Goal: Find specific page/section: Find specific page/section

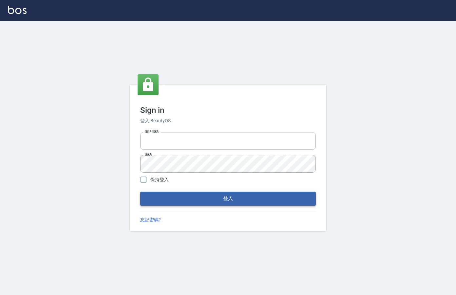
type input "0912850395"
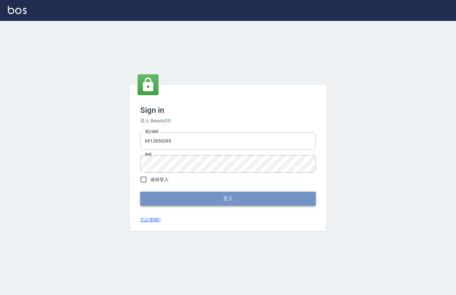
click at [231, 199] on button "登入" at bounding box center [228, 199] width 176 height 14
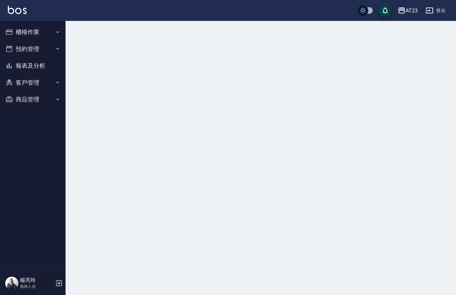
click at [44, 34] on button "櫃檯作業" at bounding box center [33, 32] width 60 height 17
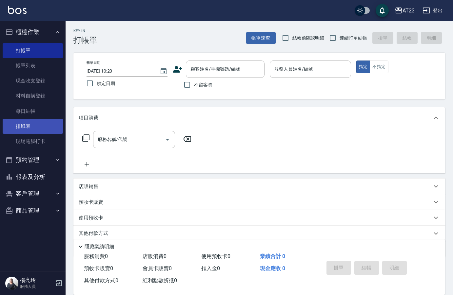
click at [24, 130] on link "排班表" at bounding box center [33, 126] width 60 height 15
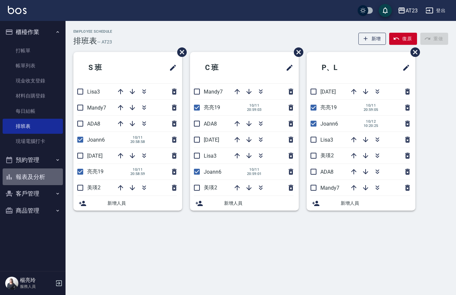
click at [32, 177] on button "報表及分析" at bounding box center [33, 177] width 60 height 17
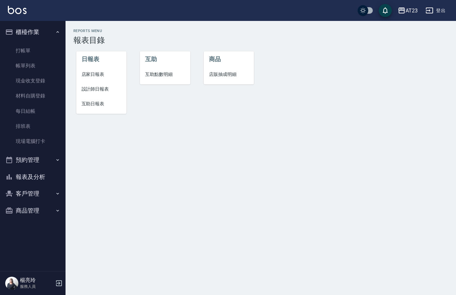
click at [100, 74] on span "店家日報表" at bounding box center [102, 74] width 40 height 7
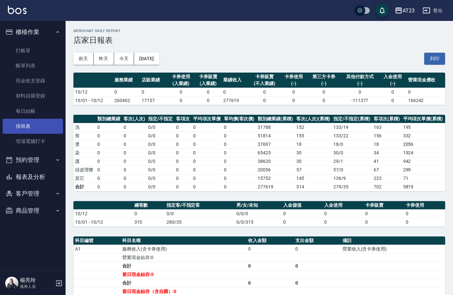
click at [37, 123] on link "排班表" at bounding box center [33, 126] width 60 height 15
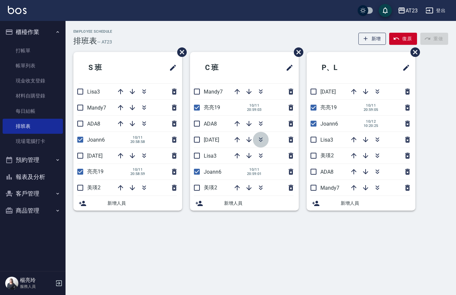
click at [260, 143] on icon "button" at bounding box center [261, 140] width 8 height 8
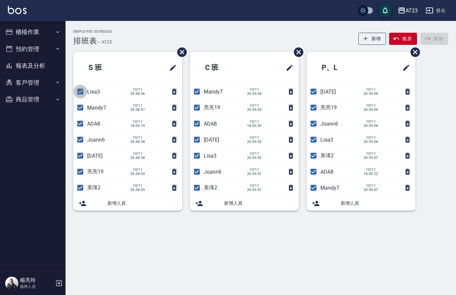
click at [82, 92] on input "checkbox" at bounding box center [80, 92] width 14 height 14
checkbox input "false"
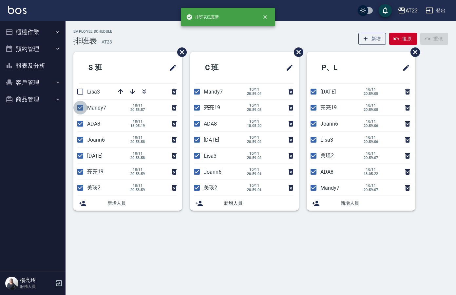
click at [82, 111] on input "checkbox" at bounding box center [80, 108] width 14 height 14
checkbox input "false"
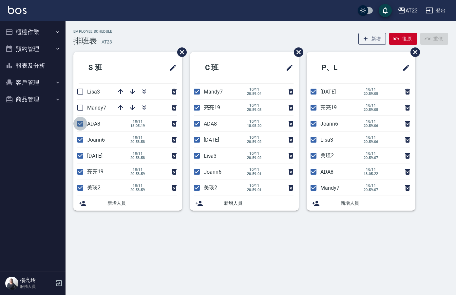
click at [79, 125] on input "checkbox" at bounding box center [80, 124] width 14 height 14
checkbox input "false"
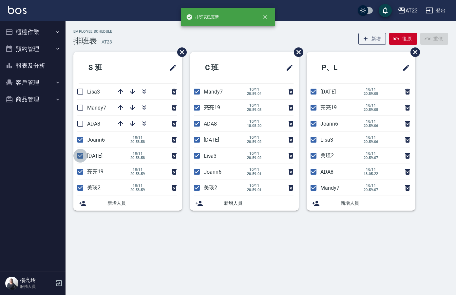
click at [79, 157] on input "checkbox" at bounding box center [80, 156] width 14 height 14
checkbox input "false"
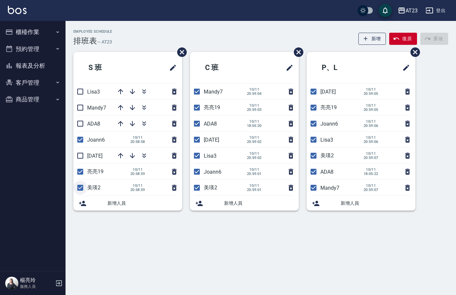
click at [81, 186] on input "checkbox" at bounding box center [80, 188] width 14 height 14
checkbox input "false"
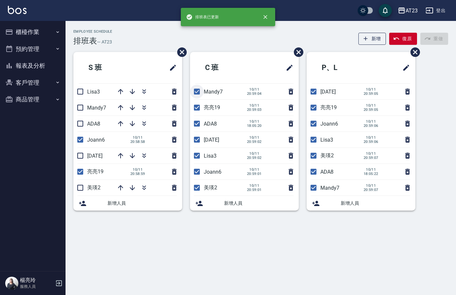
click at [194, 95] on input "checkbox" at bounding box center [197, 92] width 14 height 14
checkbox input "false"
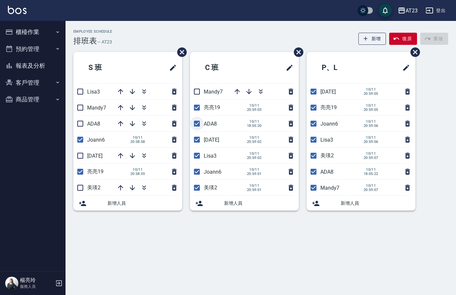
click at [195, 125] on input "checkbox" at bounding box center [197, 124] width 14 height 14
checkbox input "false"
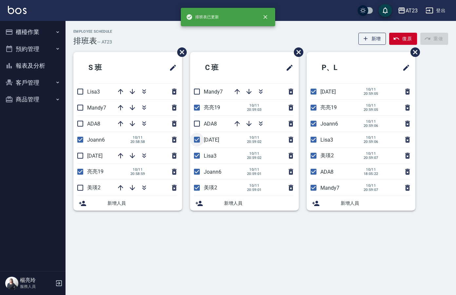
click at [195, 141] on input "checkbox" at bounding box center [197, 140] width 14 height 14
checkbox input "false"
drag, startPoint x: 197, startPoint y: 157, endPoint x: 196, endPoint y: 175, distance: 17.8
click at [197, 159] on input "checkbox" at bounding box center [197, 156] width 14 height 14
checkbox input "false"
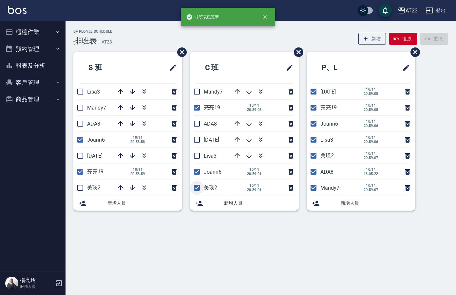
click at [197, 186] on input "checkbox" at bounding box center [197, 188] width 14 height 14
checkbox input "false"
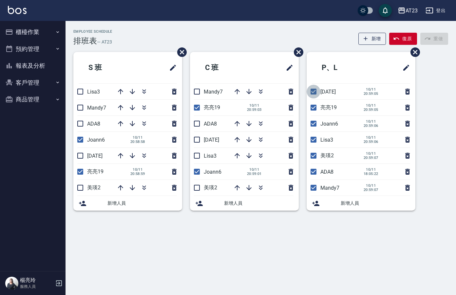
click at [312, 88] on input "checkbox" at bounding box center [314, 92] width 14 height 14
checkbox input "false"
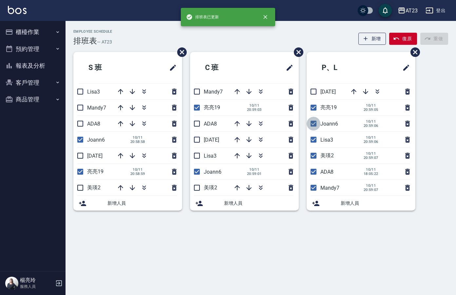
click at [316, 124] on input "checkbox" at bounding box center [314, 124] width 14 height 14
drag, startPoint x: 313, startPoint y: 122, endPoint x: 309, endPoint y: 134, distance: 12.2
click at [312, 123] on input "checkbox" at bounding box center [314, 124] width 14 height 14
checkbox input "true"
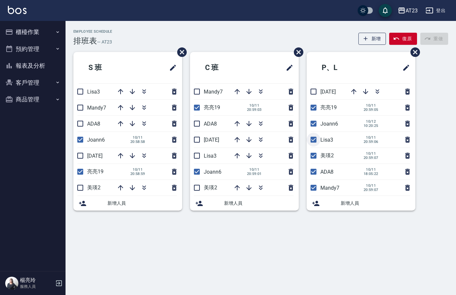
click at [311, 138] on input "checkbox" at bounding box center [314, 140] width 14 height 14
checkbox input "false"
click at [318, 154] on input "checkbox" at bounding box center [314, 156] width 14 height 14
checkbox input "false"
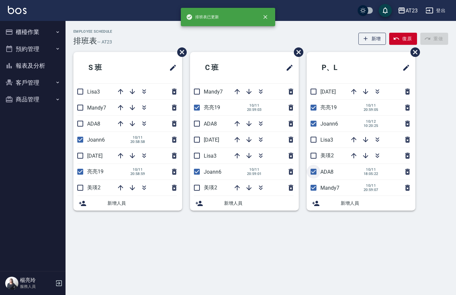
click at [314, 173] on input "checkbox" at bounding box center [314, 172] width 14 height 14
checkbox input "false"
click at [315, 189] on input "checkbox" at bounding box center [314, 188] width 14 height 14
checkbox input "false"
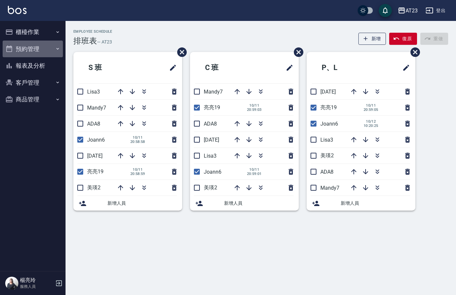
click at [50, 52] on button "預約管理" at bounding box center [33, 49] width 60 height 17
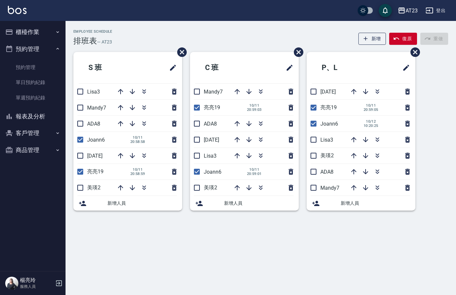
click at [44, 26] on button "櫃檯作業" at bounding box center [33, 32] width 60 height 17
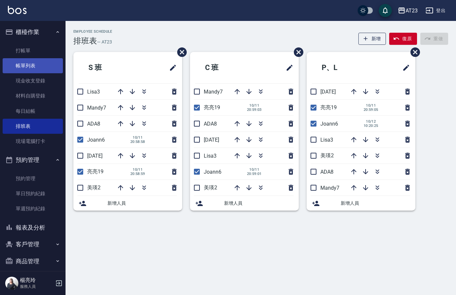
click at [37, 65] on link "帳單列表" at bounding box center [33, 65] width 60 height 15
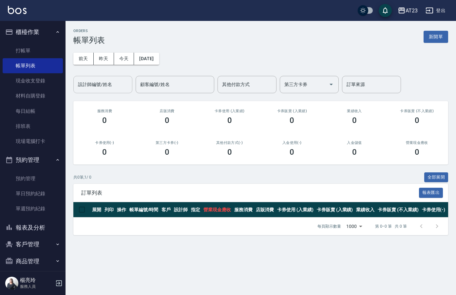
click at [126, 88] on input "設計師編號/姓名" at bounding box center [102, 84] width 53 height 11
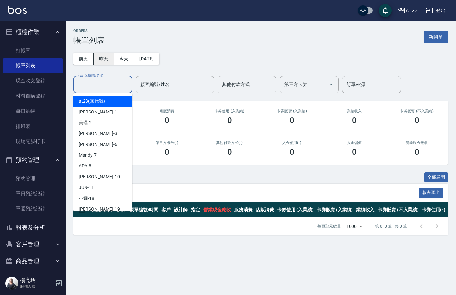
click at [112, 63] on button "昨天" at bounding box center [104, 59] width 20 height 12
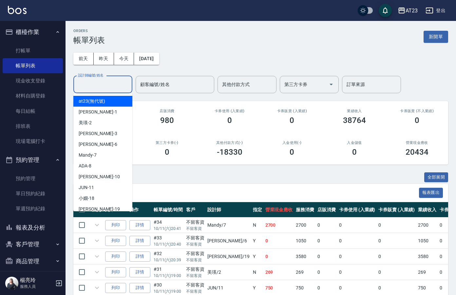
click at [107, 86] on input "設計師編號/姓名" at bounding box center [102, 84] width 53 height 11
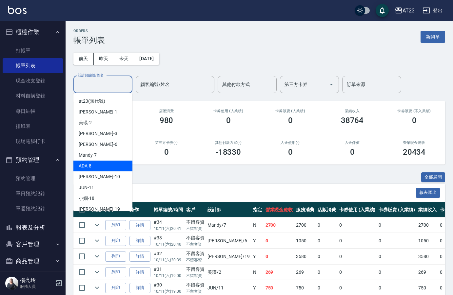
click at [94, 170] on div "ADA -8" at bounding box center [102, 166] width 59 height 11
type input "ADA-8"
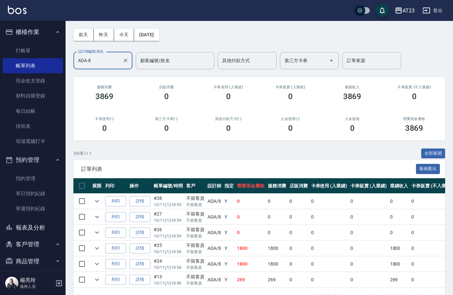
scroll to position [47, 0]
